Goal: Task Accomplishment & Management: Manage account settings

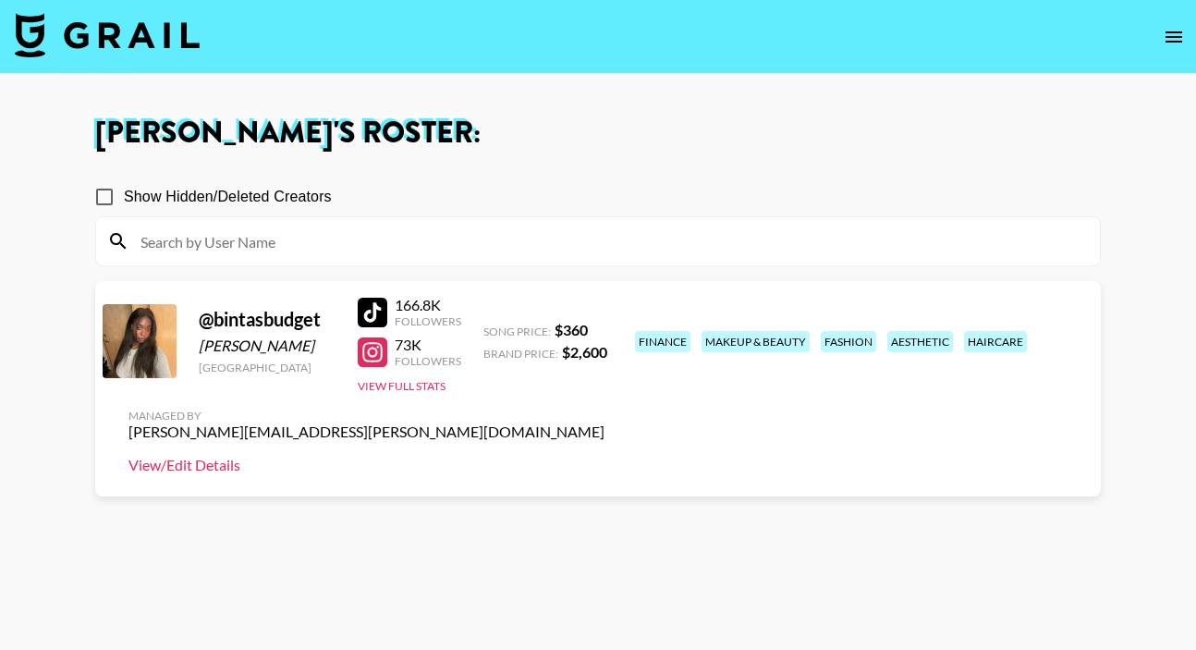
click at [605, 456] on link "View/Edit Details" at bounding box center [367, 465] width 476 height 18
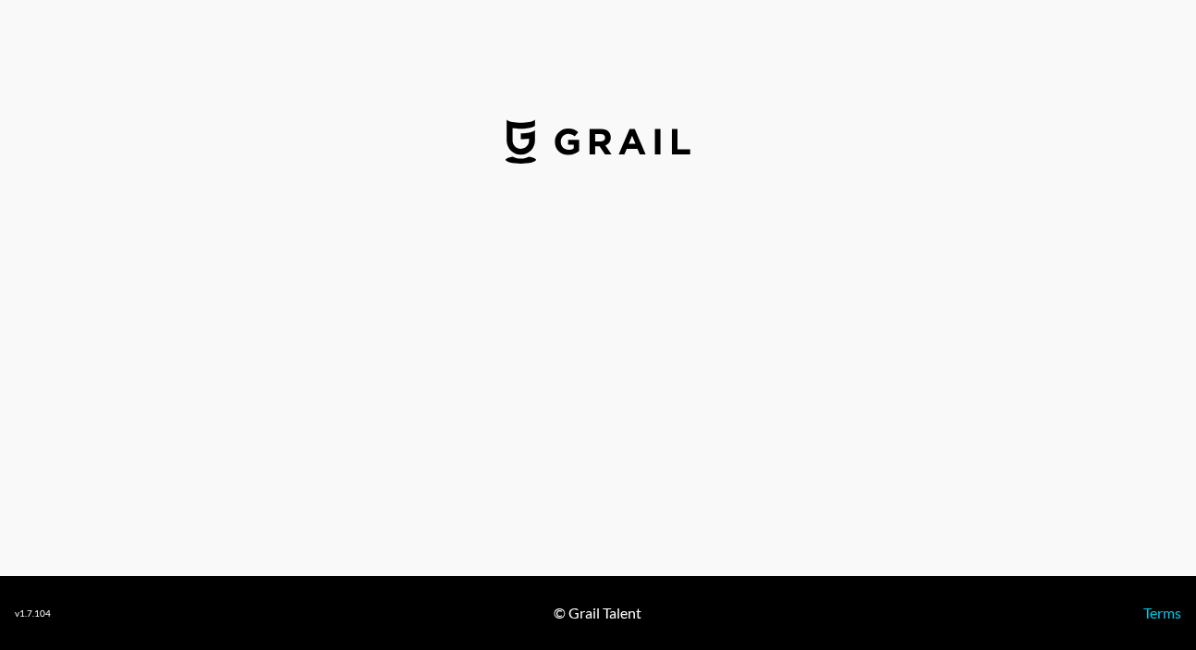
select select "USD"
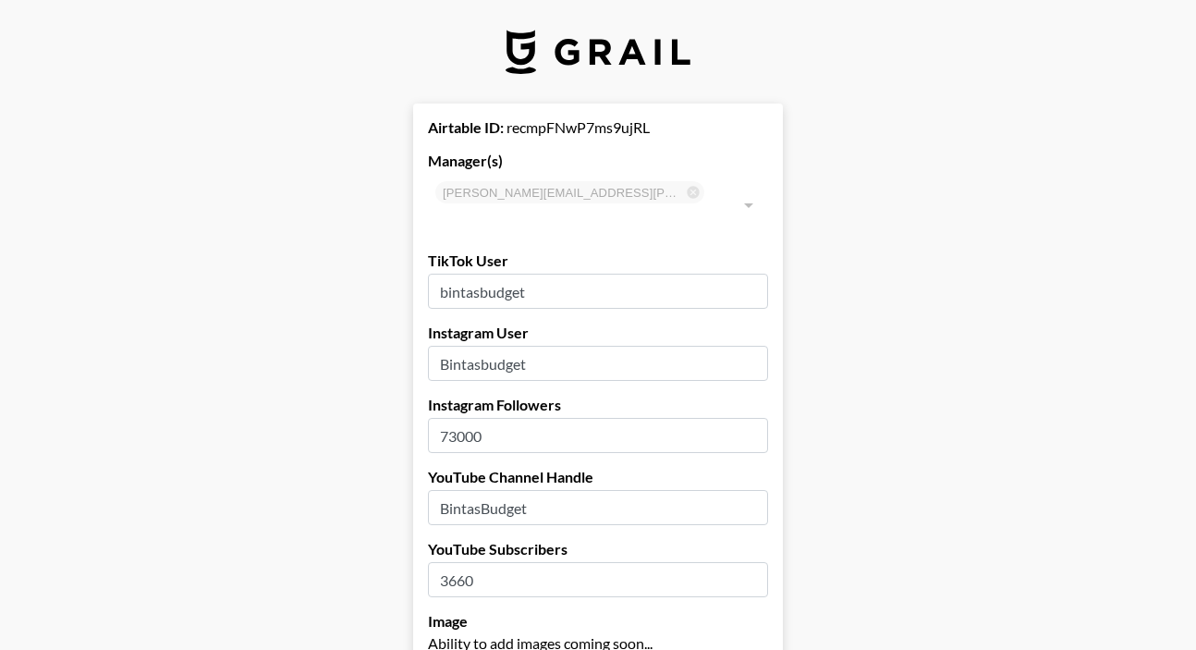
click at [464, 418] on input "73000" at bounding box center [598, 435] width 340 height 35
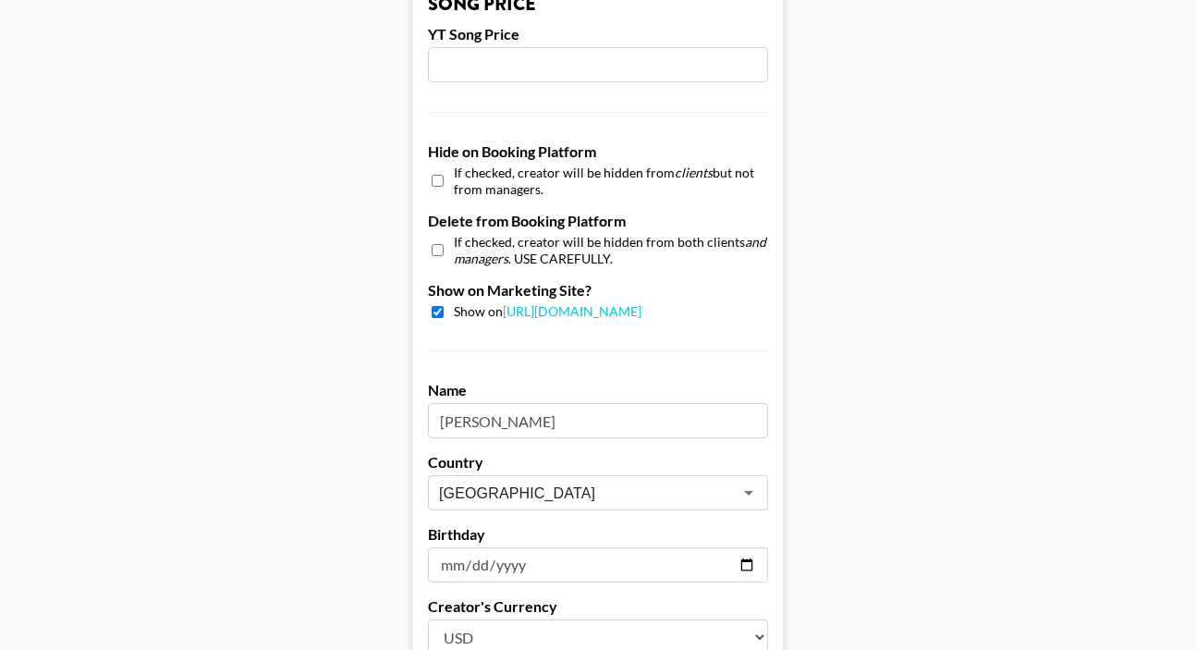
scroll to position [1858, 0]
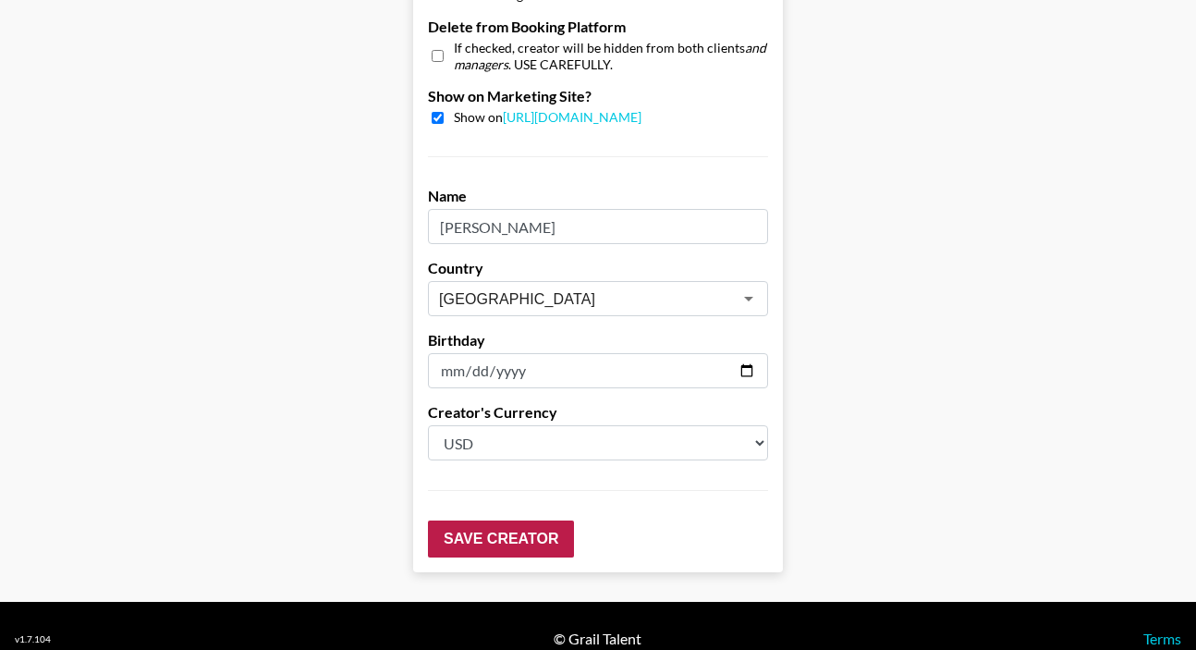
type input "79400"
click at [481, 520] on input "Save Creator" at bounding box center [501, 538] width 146 height 37
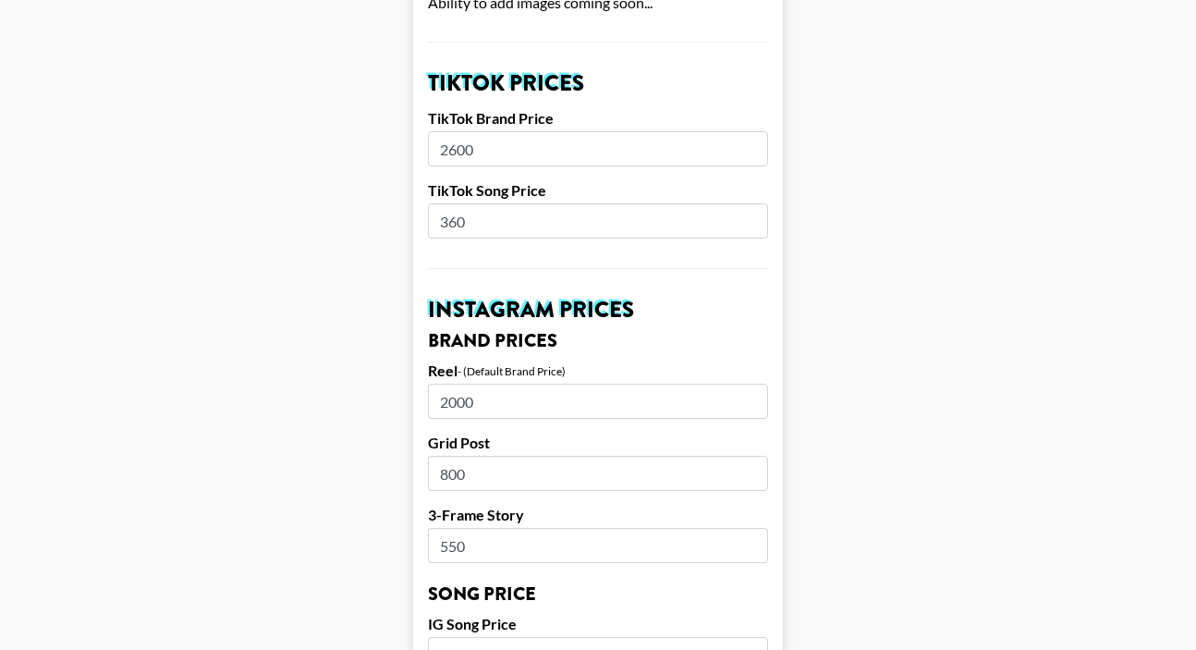
scroll to position [690, 0]
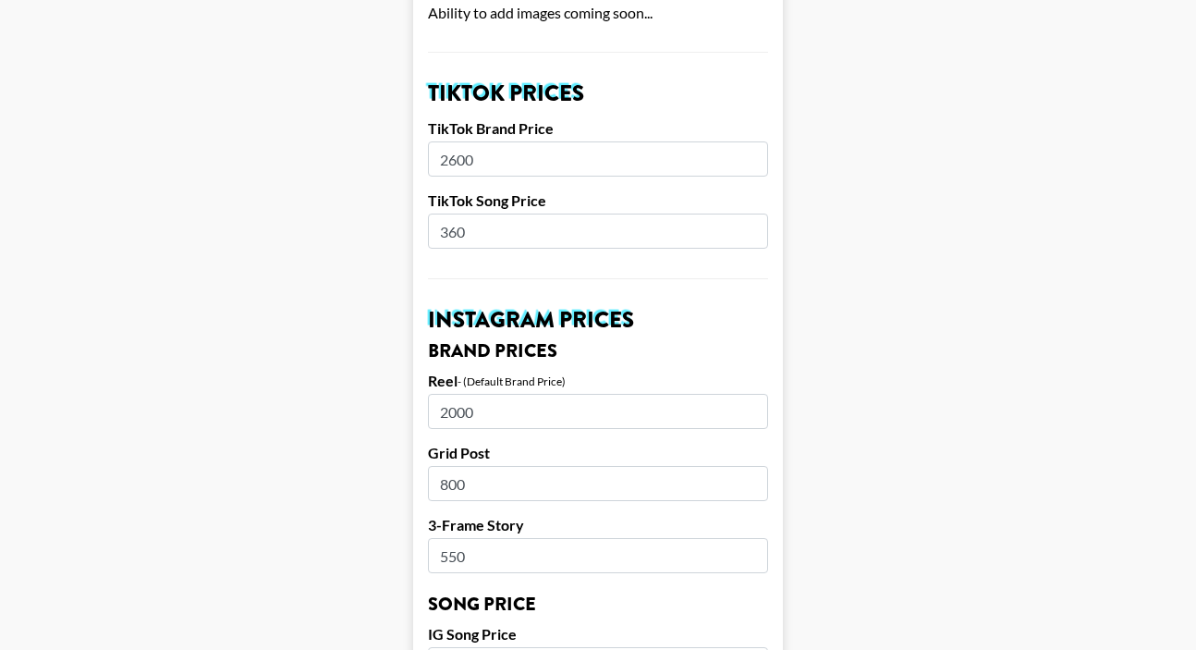
click at [455, 394] on input "2000" at bounding box center [598, 411] width 340 height 35
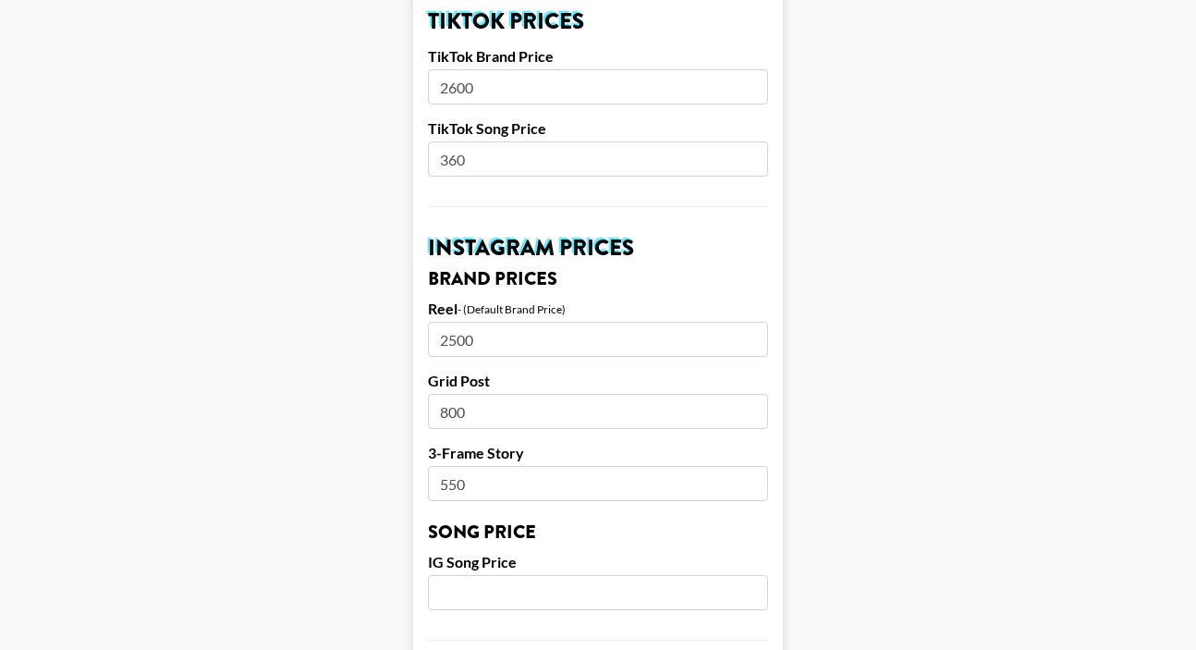
scroll to position [769, 0]
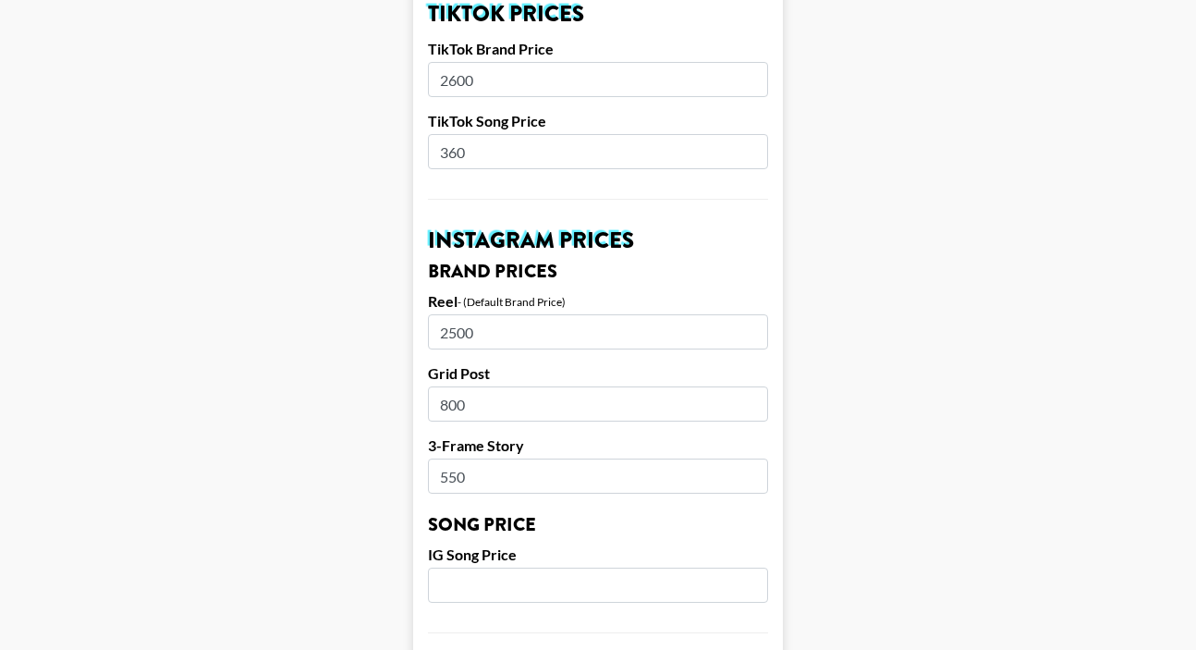
type input "2500"
click at [447, 386] on input "800" at bounding box center [598, 403] width 340 height 35
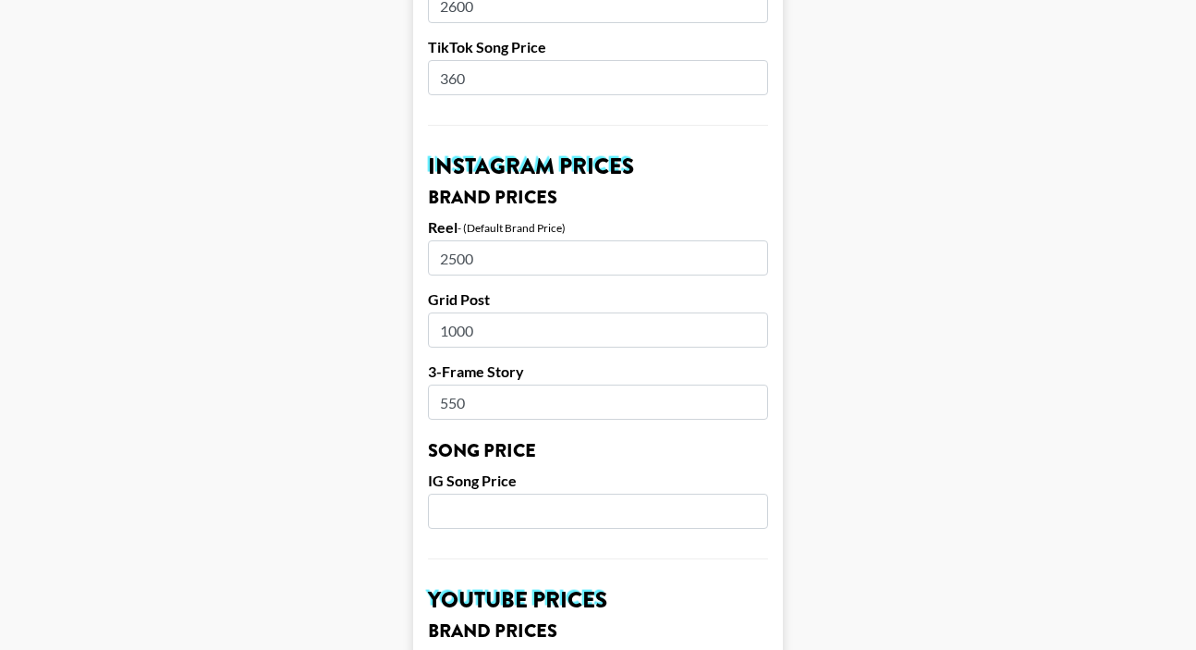
scroll to position [851, 0]
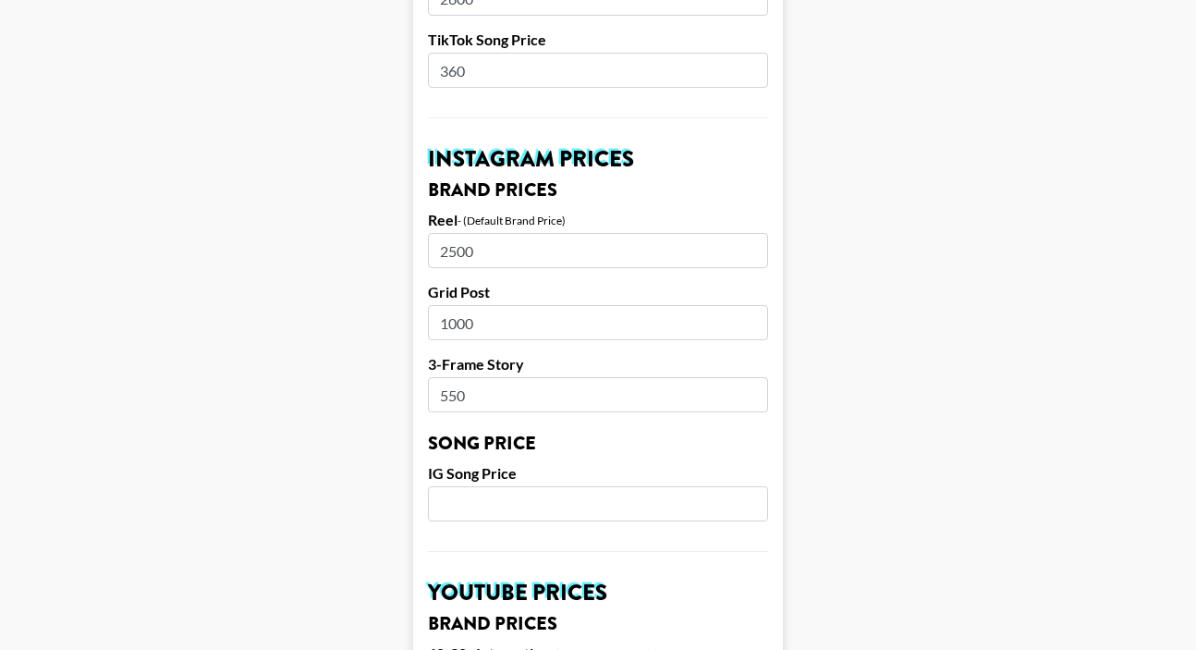
type input "1000"
click at [695, 486] on input "number" at bounding box center [598, 503] width 340 height 35
type input "600"
click at [952, 415] on main "Your changes have been saved! Airtable ID: recmpFNwP7ms9ujRL Manager(s) [PERSON…" at bounding box center [598, 446] width 1167 height 2386
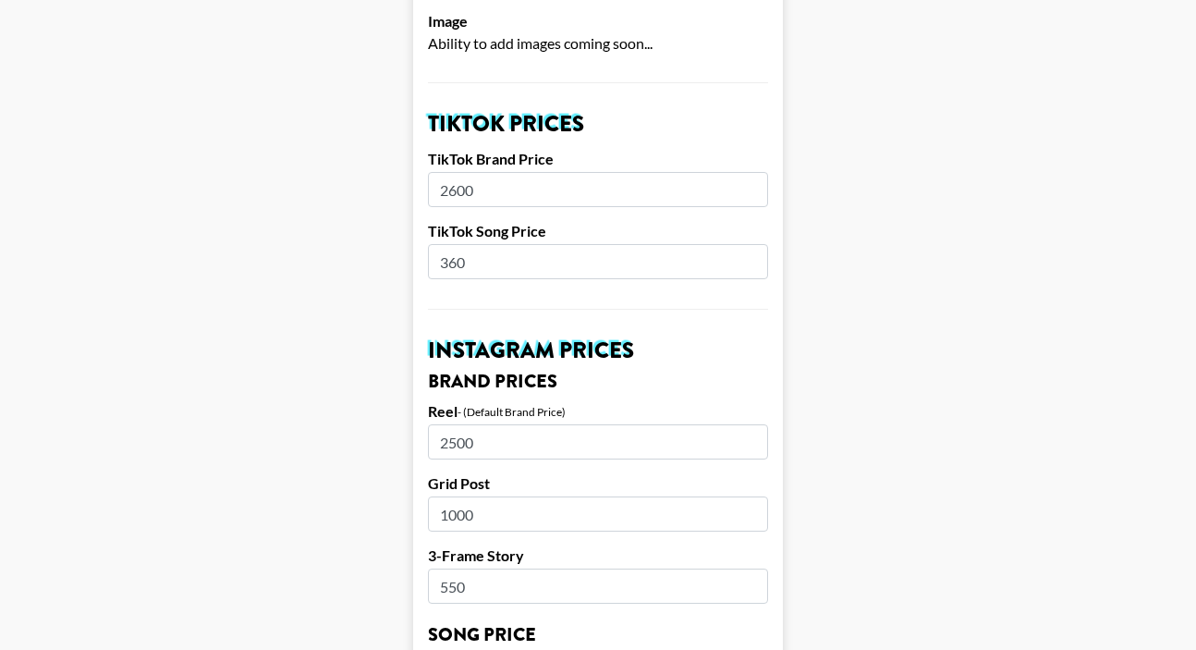
scroll to position [634, 0]
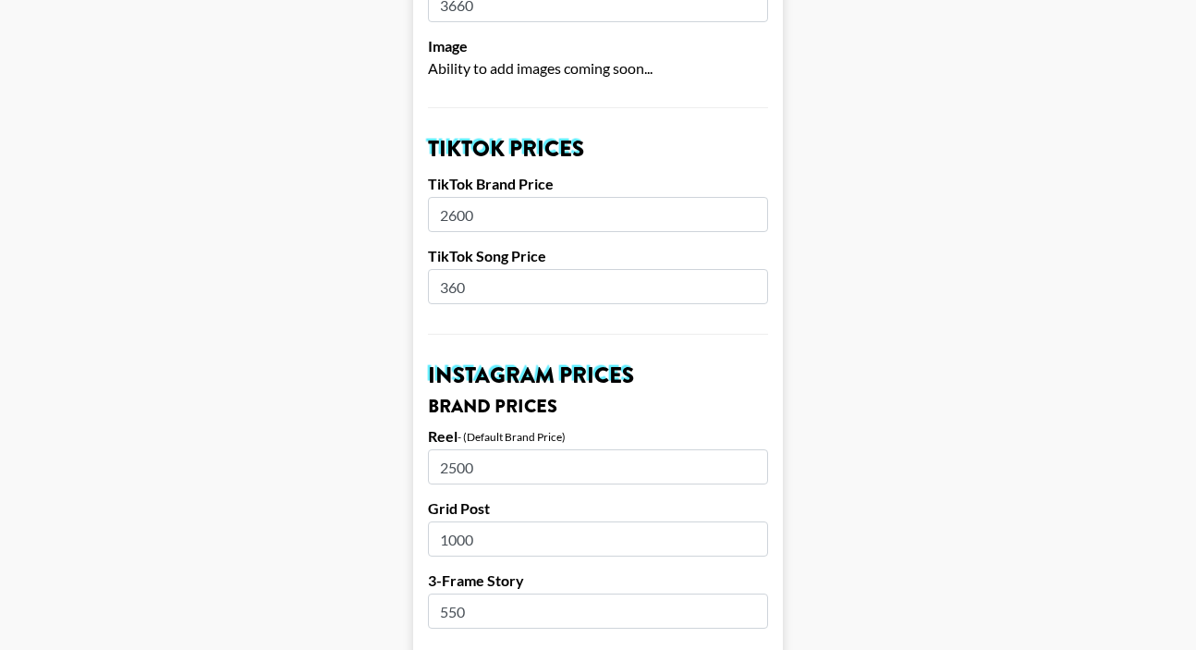
click at [456, 269] on input "360" at bounding box center [598, 286] width 340 height 35
type input "450"
click at [830, 250] on main "Your changes have been saved! Airtable ID: recmpFNwP7ms9ujRL Manager(s) [PERSON…" at bounding box center [598, 662] width 1167 height 2386
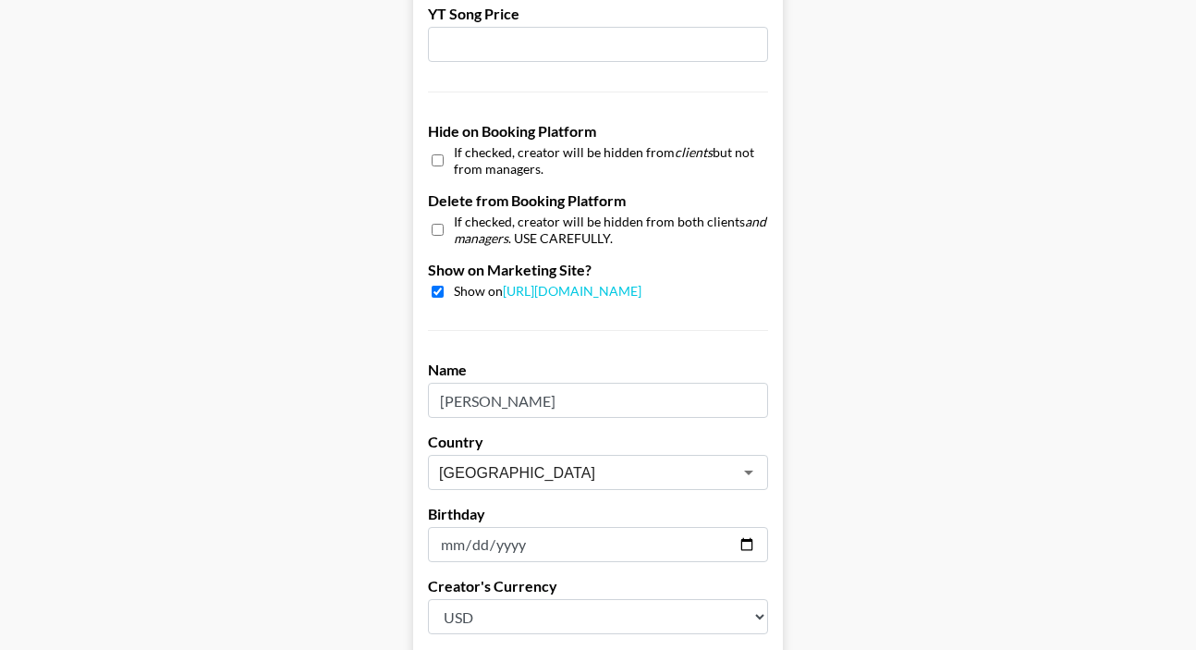
scroll to position [1917, 0]
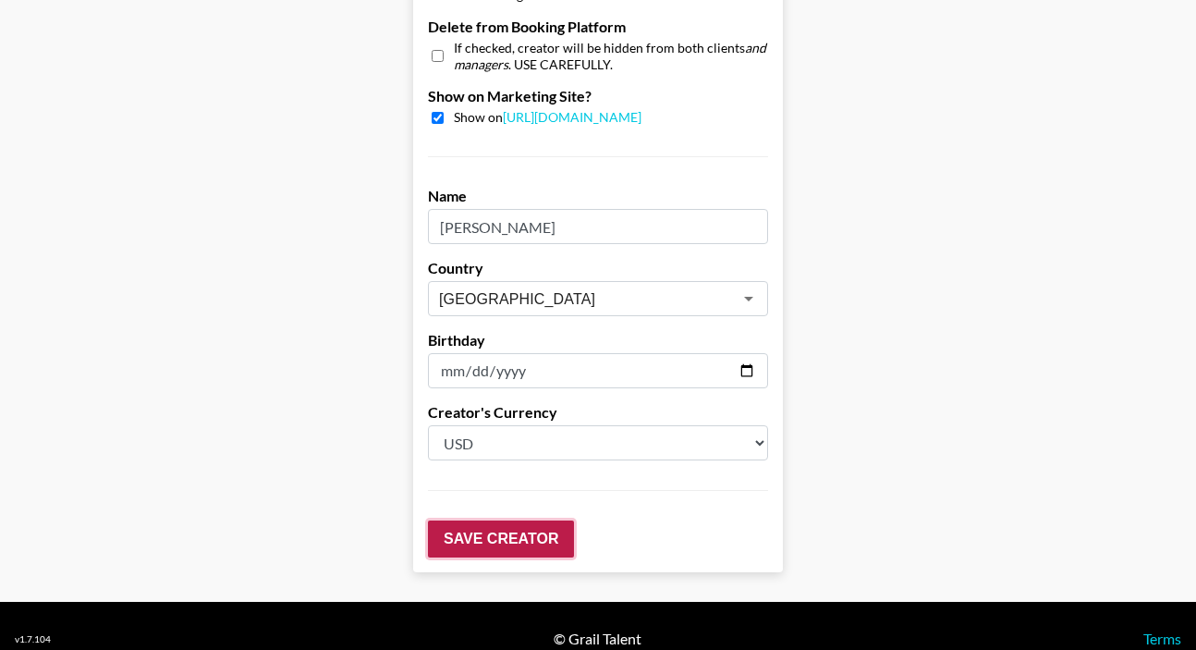
click at [512, 520] on input "Save Creator" at bounding box center [501, 538] width 146 height 37
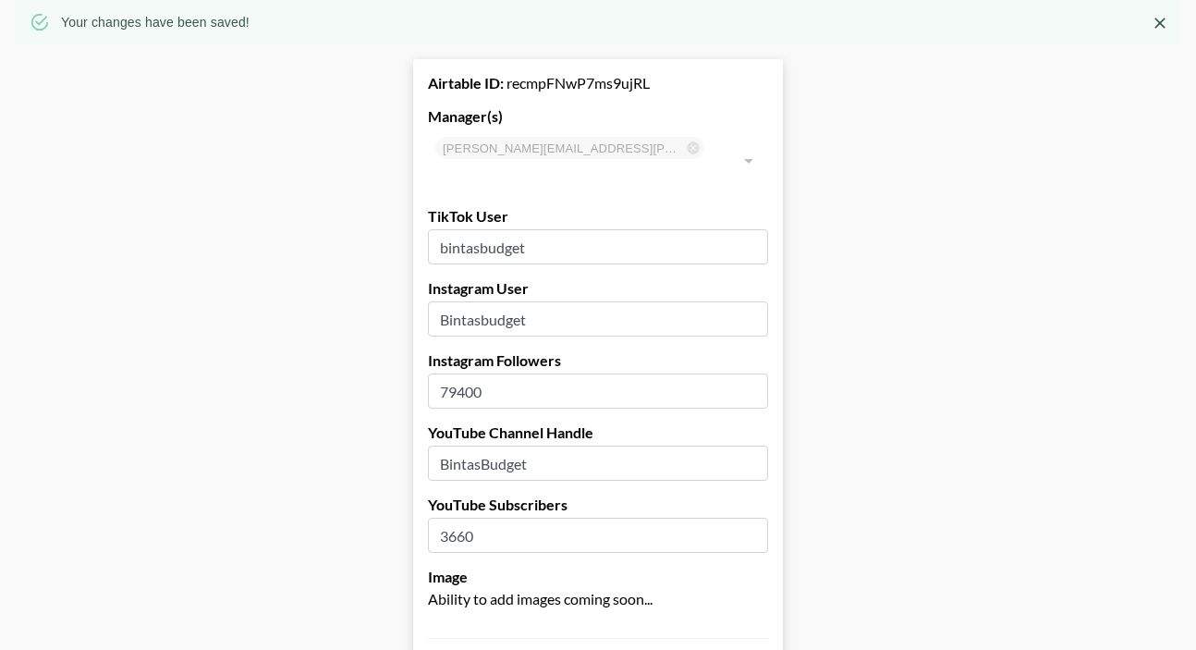
scroll to position [0, 0]
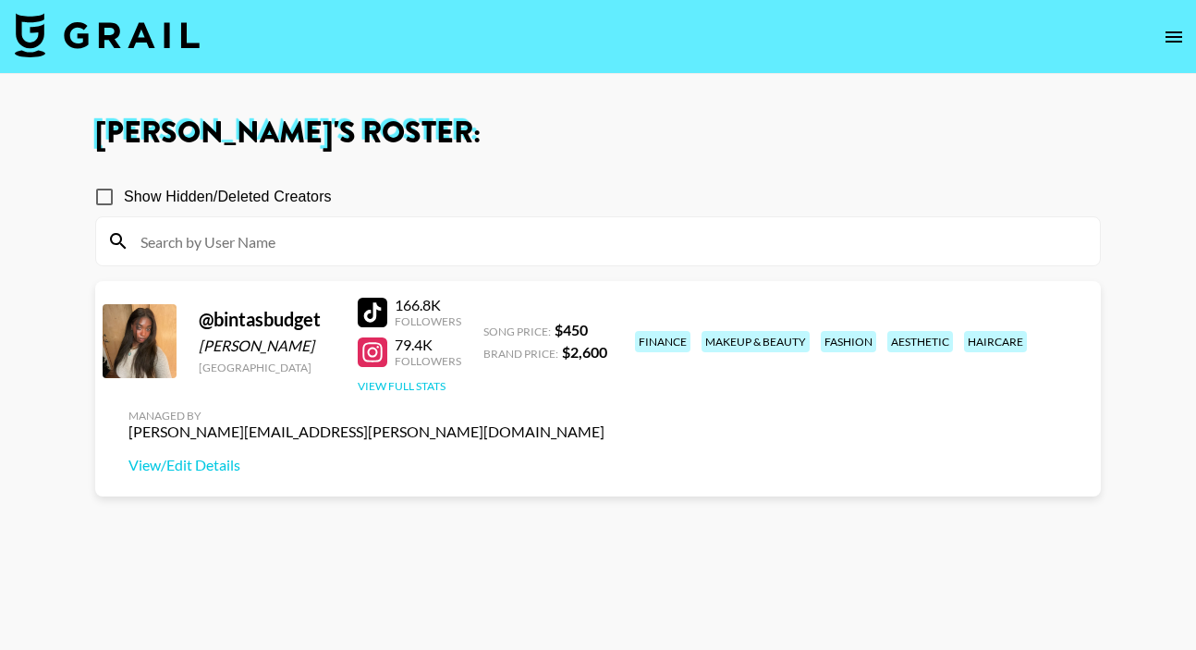
click at [430, 385] on button "View Full Stats" at bounding box center [402, 386] width 88 height 14
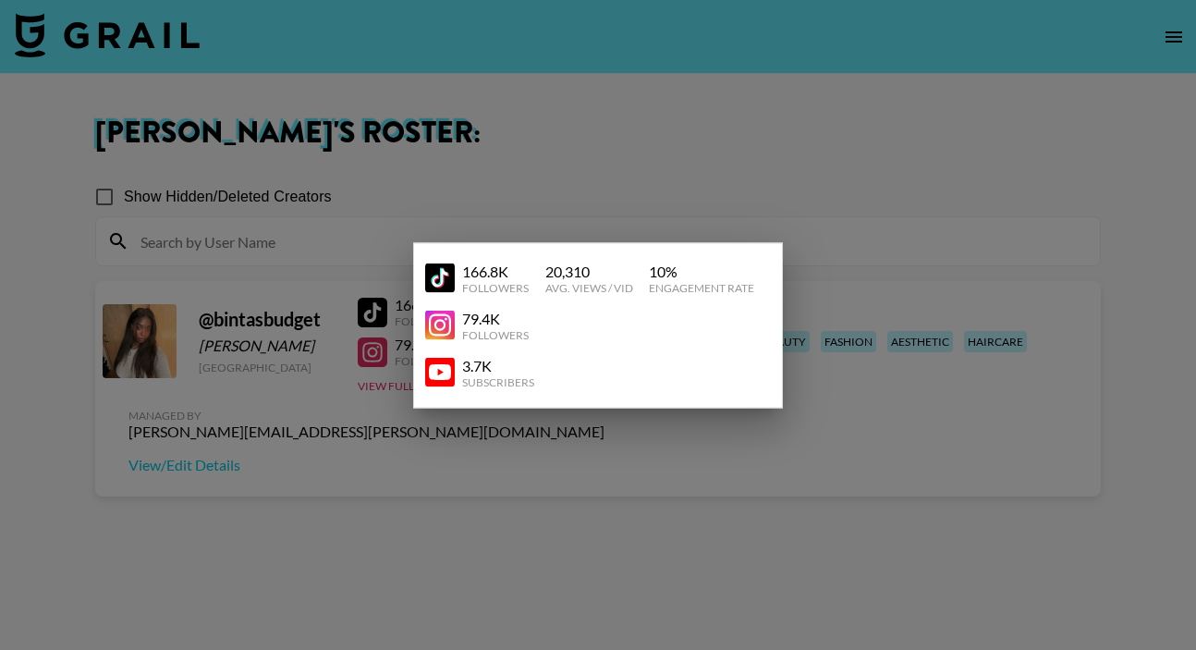
click at [739, 160] on div at bounding box center [598, 325] width 1196 height 650
